Goal: Task Accomplishment & Management: Complete application form

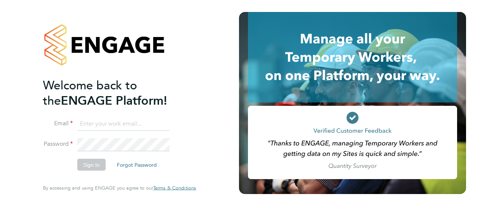
type input "hrn2286@gmail.com"
click at [146, 123] on input "hrn2286@gmail.com" at bounding box center [123, 123] width 92 height 13
click at [92, 162] on button "Sign In" at bounding box center [91, 165] width 28 height 12
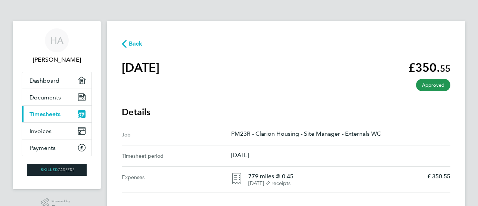
click at [50, 113] on span "Timesheets" at bounding box center [45, 114] width 31 height 7
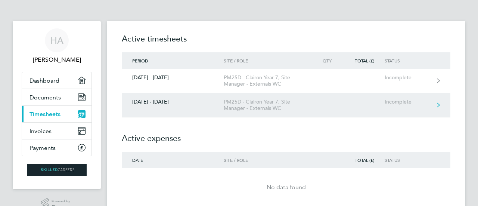
click at [167, 106] on link "[DATE] - [DATE] PM25D - Clairon Year 7, Site Manager - Externals WC Incomplete" at bounding box center [286, 105] width 329 height 24
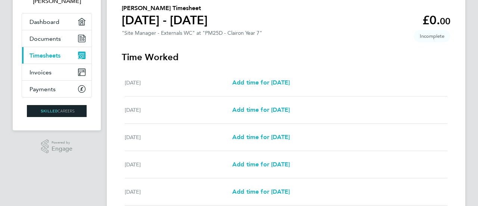
scroll to position [59, 0]
click at [245, 136] on span "Add time for [DATE]" at bounding box center [261, 136] width 58 height 7
select select "30"
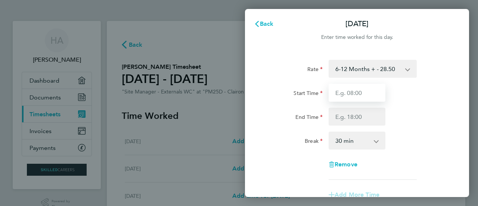
click at [351, 95] on input "Start Time" at bounding box center [357, 93] width 57 height 18
type input "08:00"
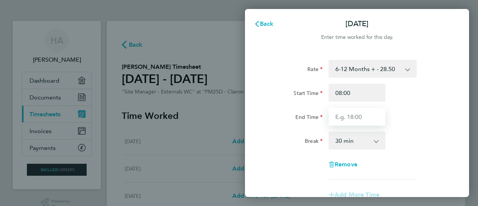
click at [355, 117] on input "End Time" at bounding box center [357, 117] width 57 height 18
type input "17:00"
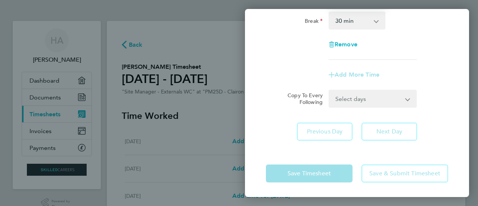
scroll to position [120, 0]
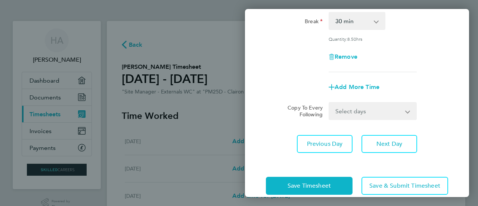
click at [353, 108] on div "Rate 6-12 Months + - 28.50 Start Time 08:00 End Time 17:00 Break 0 min 15 min 3…" at bounding box center [357, 46] width 224 height 231
click at [353, 108] on select "Select days Day [DATE] [DATE] [DATE] [DATE]" at bounding box center [369, 111] width 78 height 16
select select "DAY"
click at [330, 103] on select "Select days Day [DATE] [DATE] [DATE] [DATE]" at bounding box center [369, 111] width 78 height 16
select select "[DATE]"
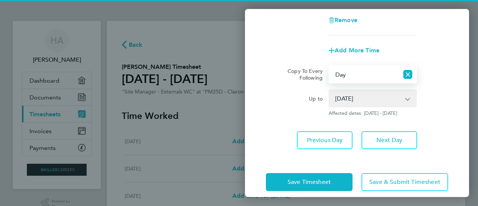
scroll to position [164, 0]
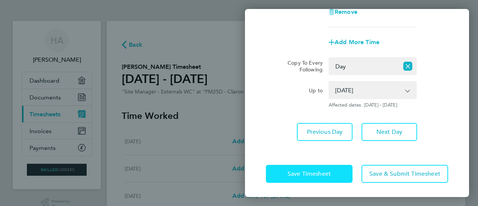
click at [313, 176] on span "Save Timesheet" at bounding box center [309, 173] width 43 height 7
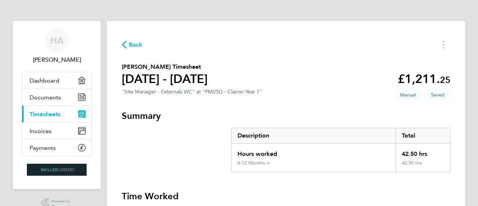
click at [43, 116] on span "Timesheets" at bounding box center [45, 114] width 31 height 7
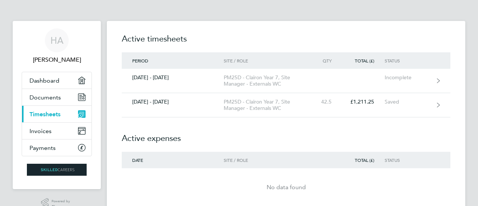
click at [287, 133] on h2 "Active expenses" at bounding box center [286, 134] width 329 height 34
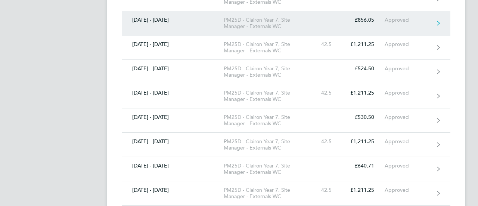
scroll to position [337, 0]
